Goal: Task Accomplishment & Management: Use online tool/utility

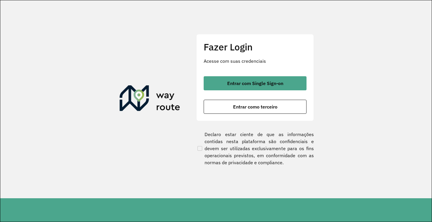
click at [248, 70] on div "Fazer Login Acesse com suas credenciais Entrar com Single Sign-on Entrar como t…" at bounding box center [254, 77] width 117 height 87
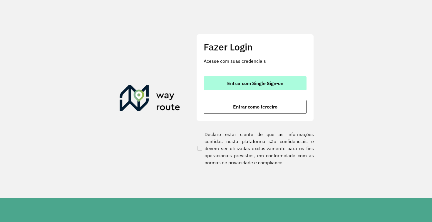
click at [243, 85] on span "Entrar com Single Sign-on" at bounding box center [255, 83] width 56 height 5
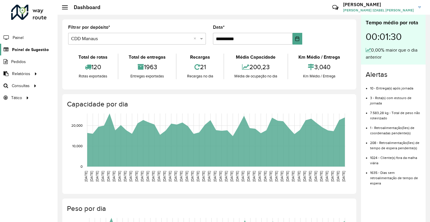
click at [28, 53] on link "Painel de Sugestão" at bounding box center [24, 50] width 49 height 12
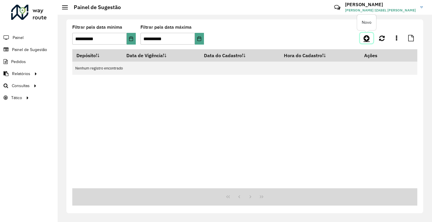
click at [368, 38] on icon at bounding box center [366, 38] width 6 height 7
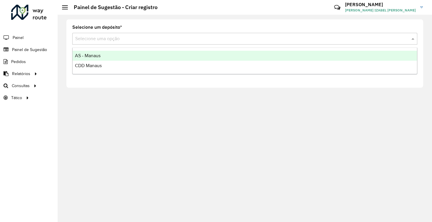
click at [120, 41] on input "text" at bounding box center [238, 39] width 327 height 7
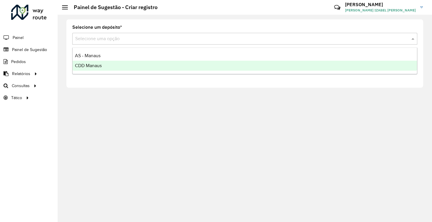
click at [114, 65] on div "CDD Manaus" at bounding box center [245, 66] width 344 height 10
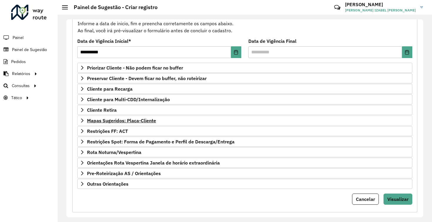
scroll to position [64, 0]
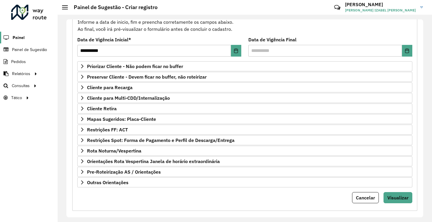
click at [16, 38] on span "Painel" at bounding box center [19, 38] width 12 height 6
